Goal: Obtain resource: Download file/media

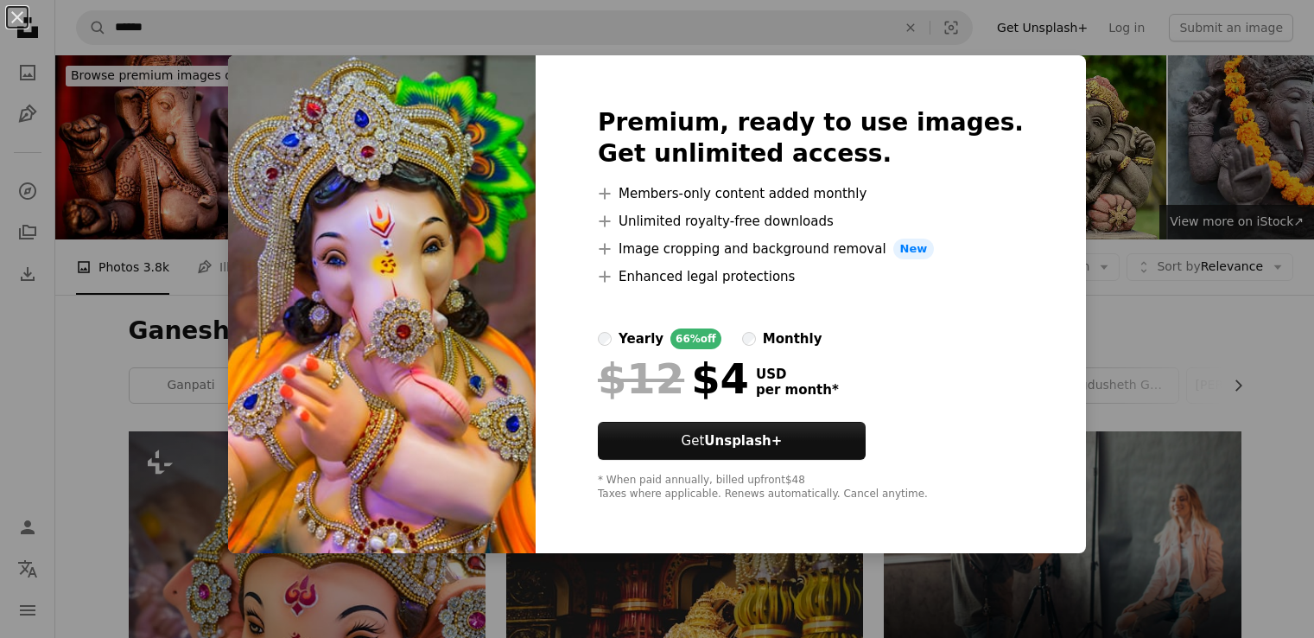
scroll to position [1037, 0]
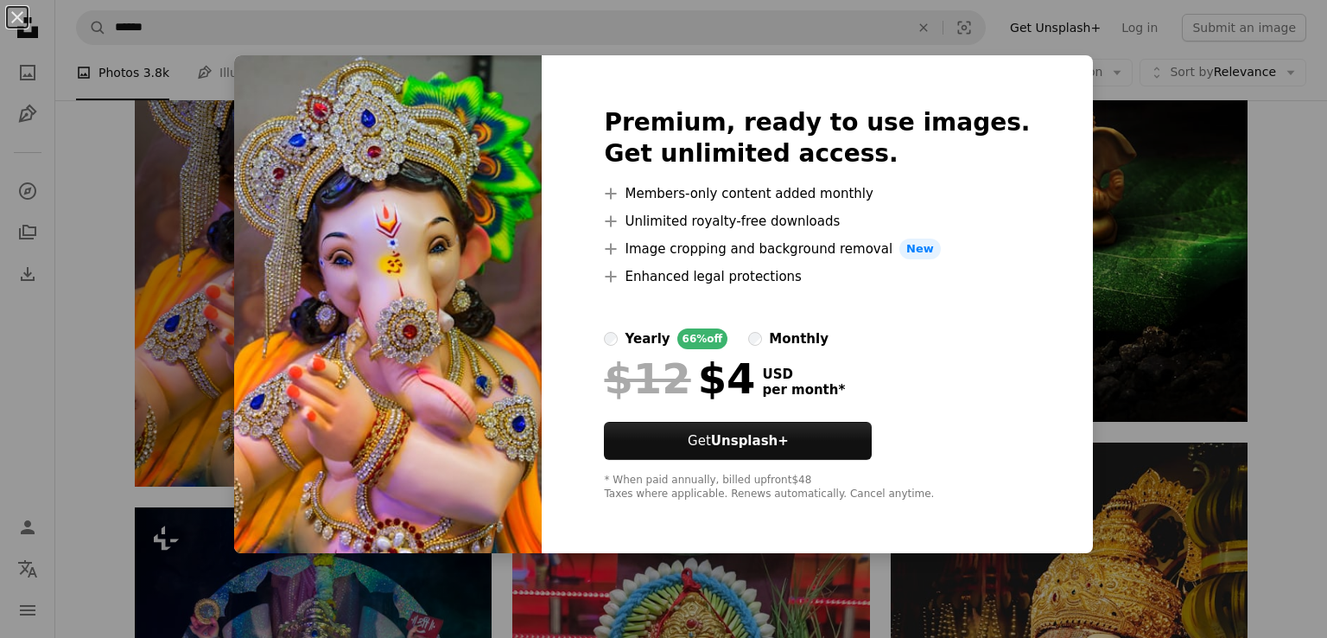
click at [188, 305] on div "An X shape Premium, ready to use images. Get unlimited access. A plus sign Memb…" at bounding box center [663, 319] width 1327 height 638
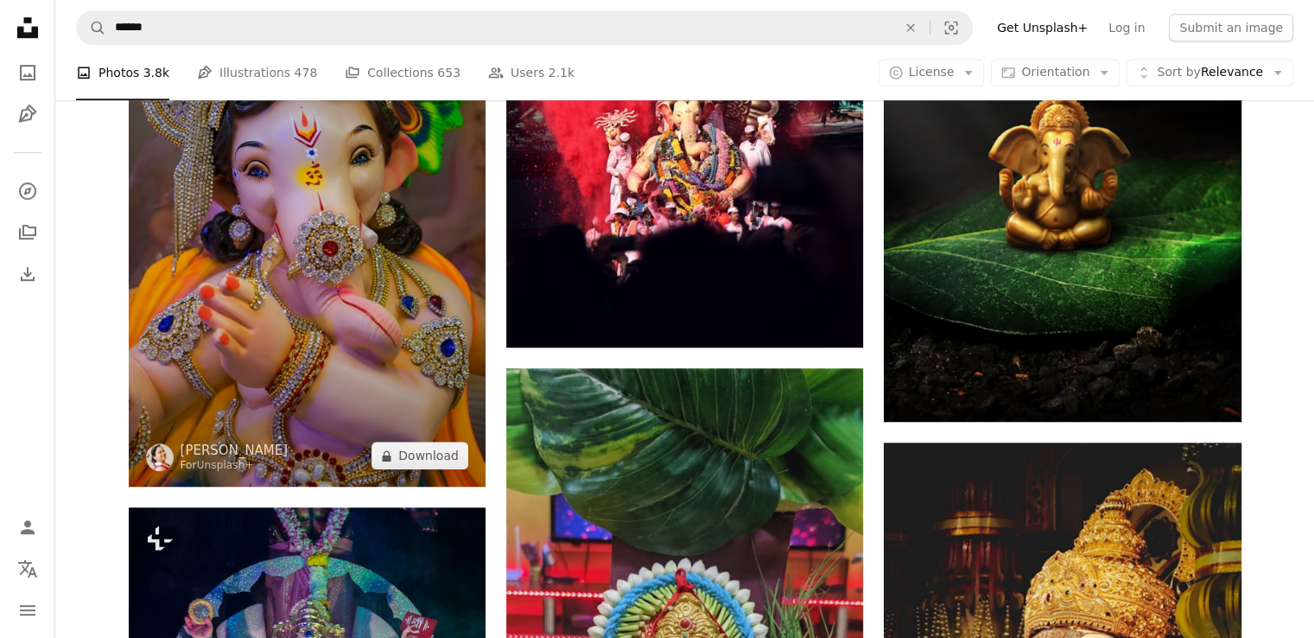
click at [296, 307] on img at bounding box center [307, 219] width 357 height 536
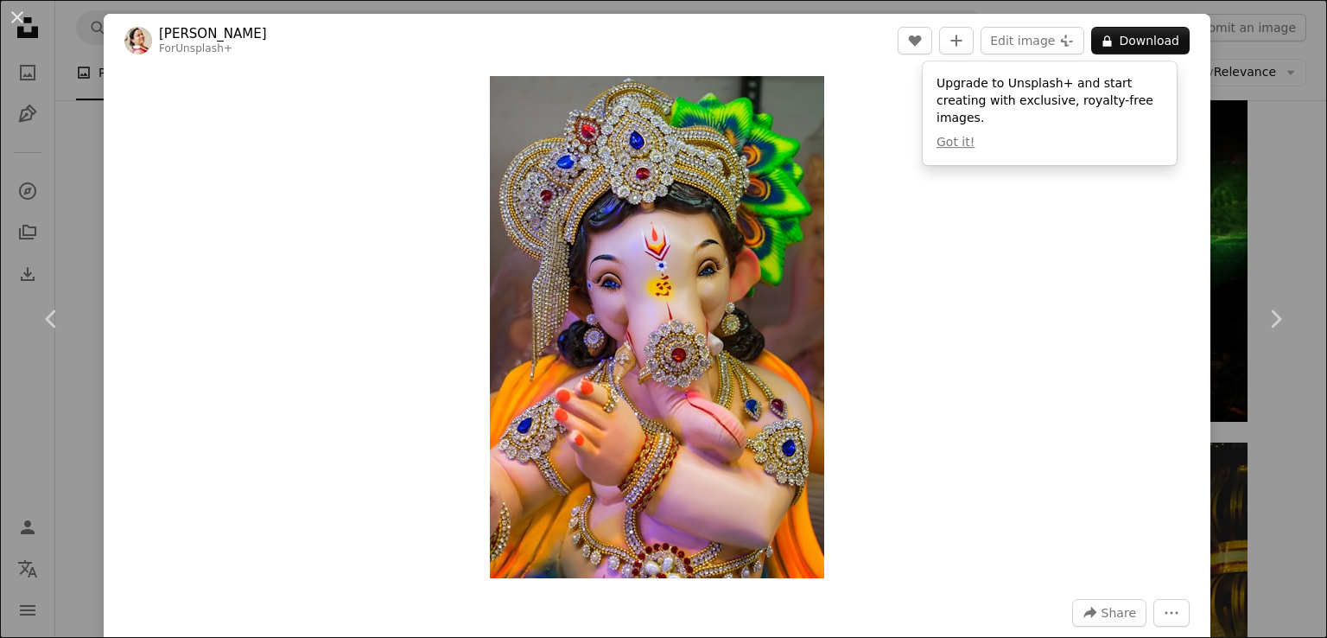
click at [1239, 9] on div "An X shape Chevron left Chevron right [PERSON_NAME] For Unsplash+ A heart A plu…" at bounding box center [663, 319] width 1327 height 638
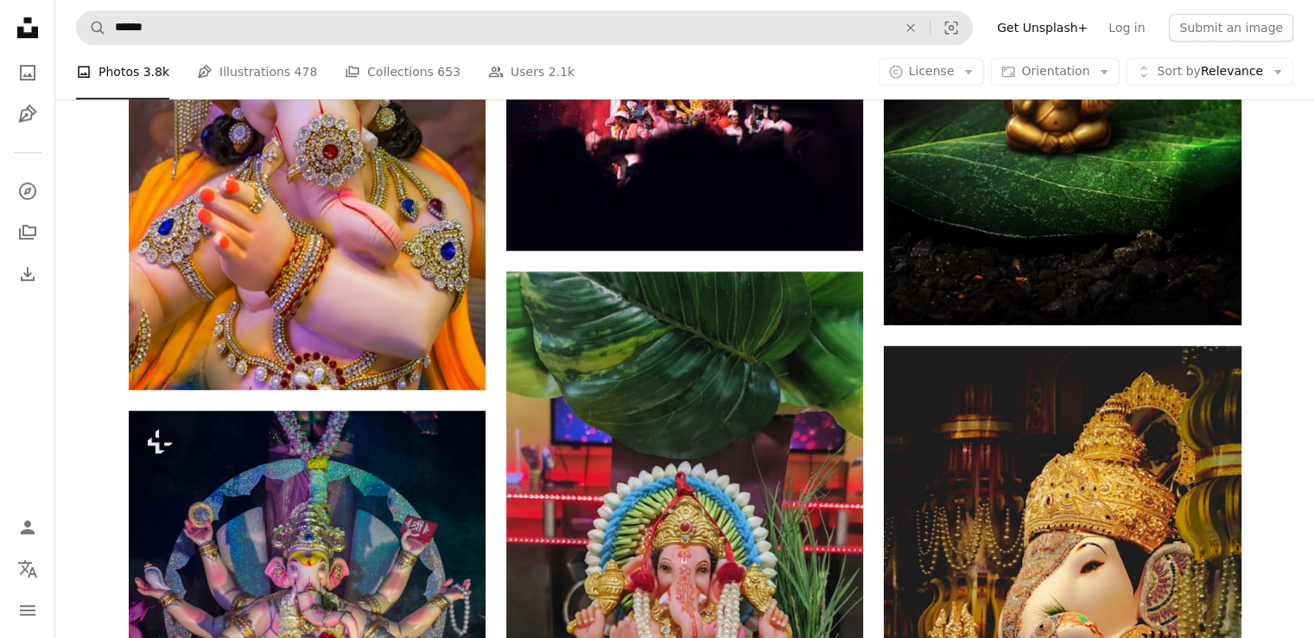
scroll to position [1123, 0]
